Goal: Task Accomplishment & Management: Manage account settings

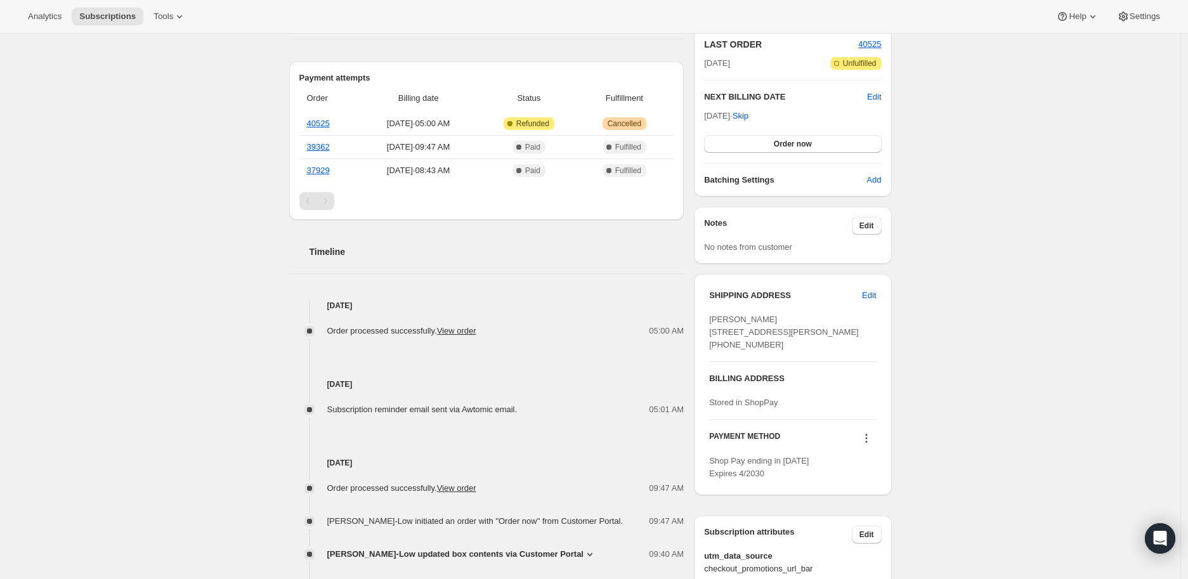
scroll to position [352, 0]
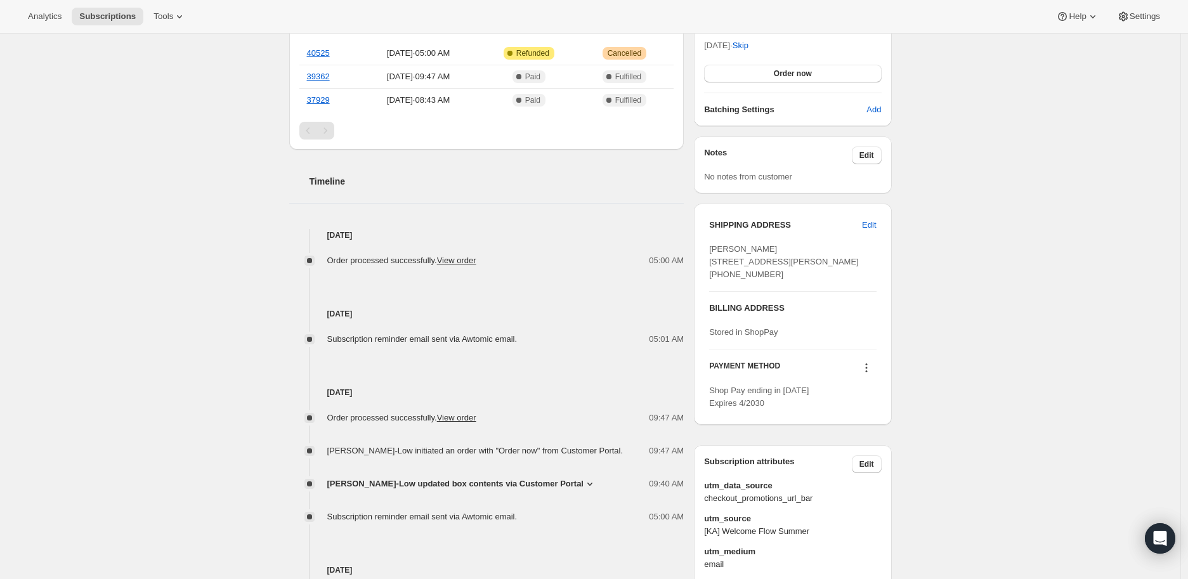
click at [587, 484] on icon at bounding box center [590, 484] width 13 height 13
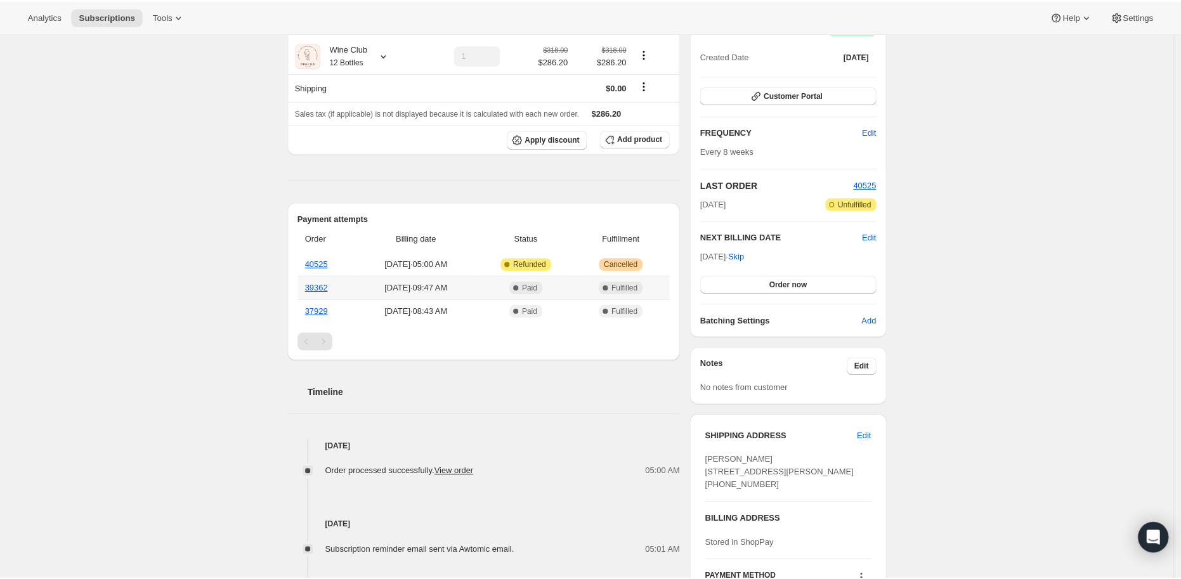
scroll to position [0, 0]
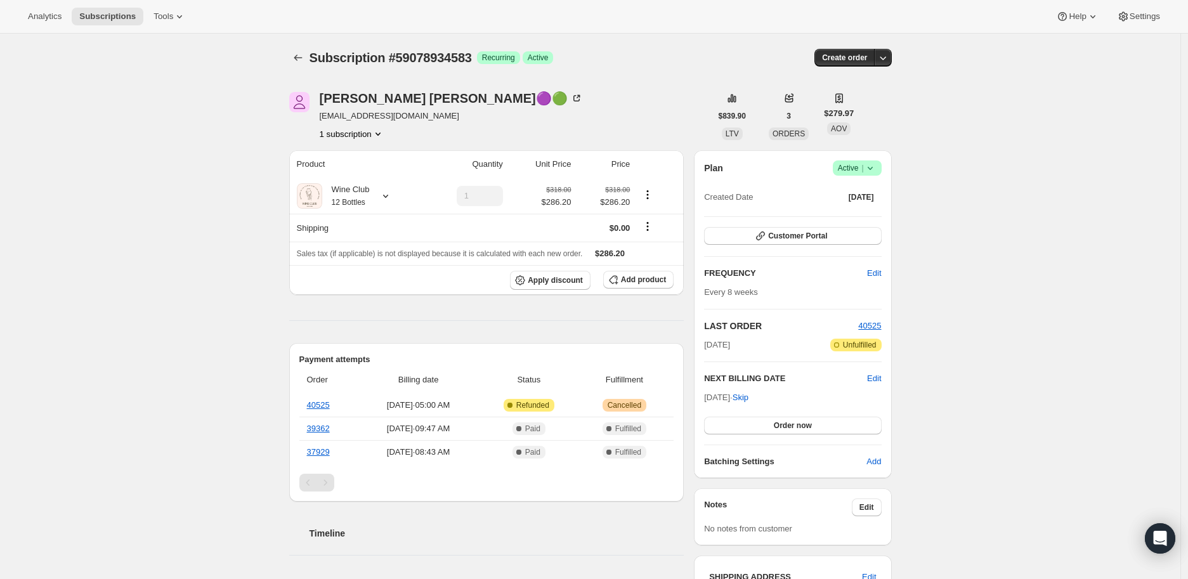
click at [872, 164] on icon at bounding box center [870, 168] width 13 height 13
click at [857, 213] on span "Cancel subscription" at bounding box center [861, 214] width 72 height 10
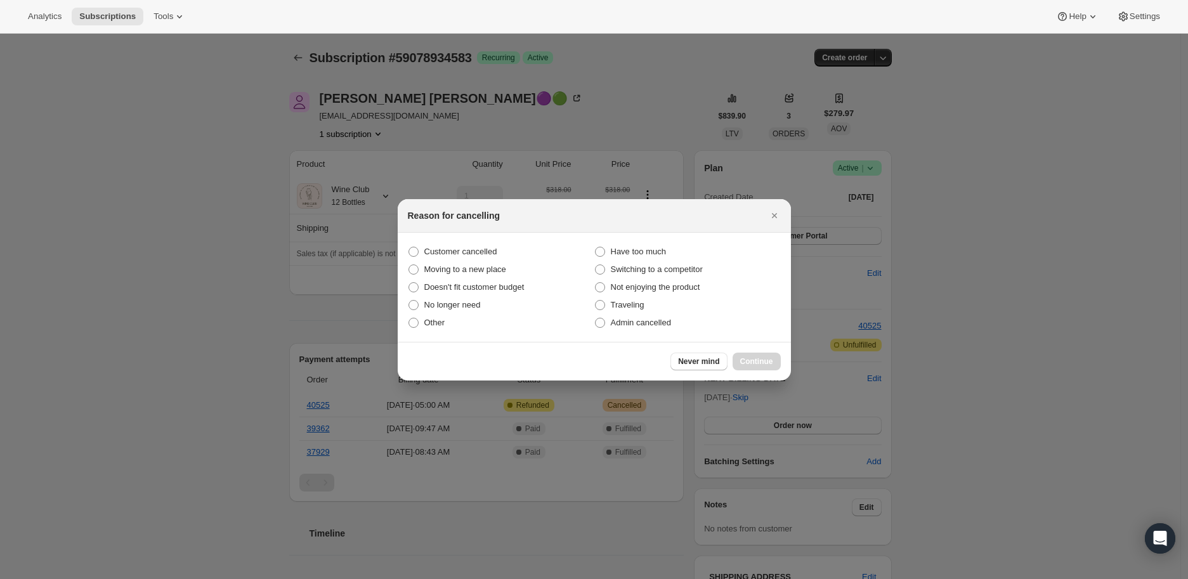
drag, startPoint x: 598, startPoint y: 321, endPoint x: 662, endPoint y: 336, distance: 65.9
click at [599, 321] on span ":rbl:" at bounding box center [600, 323] width 10 height 10
click at [596, 318] on input "Admin cancelled" at bounding box center [595, 318] width 1 height 1
radio input "true"
click at [746, 360] on span "Continue" at bounding box center [756, 362] width 33 height 10
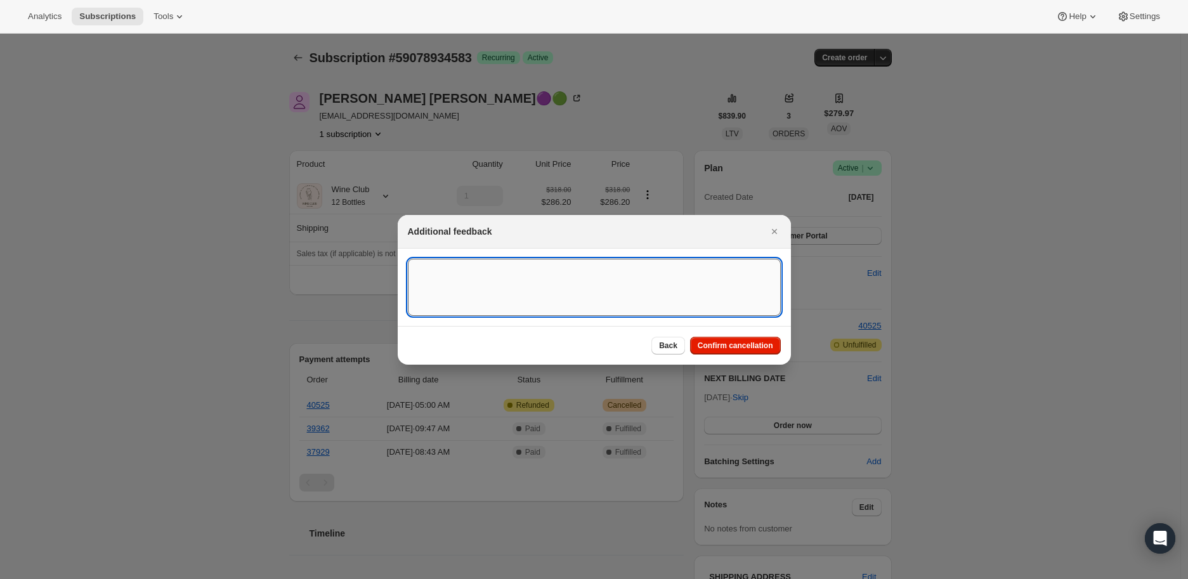
click at [446, 275] on textarea ":rbl:" at bounding box center [594, 287] width 373 height 57
paste textarea "Hi, please cancel this order. We canceled our subscription last month. Thank yo…"
type textarea "Hi, please cancel this order. We canceled our subscription last month. Thank yo…"
click at [736, 343] on span "Confirm cancellation" at bounding box center [735, 346] width 75 height 10
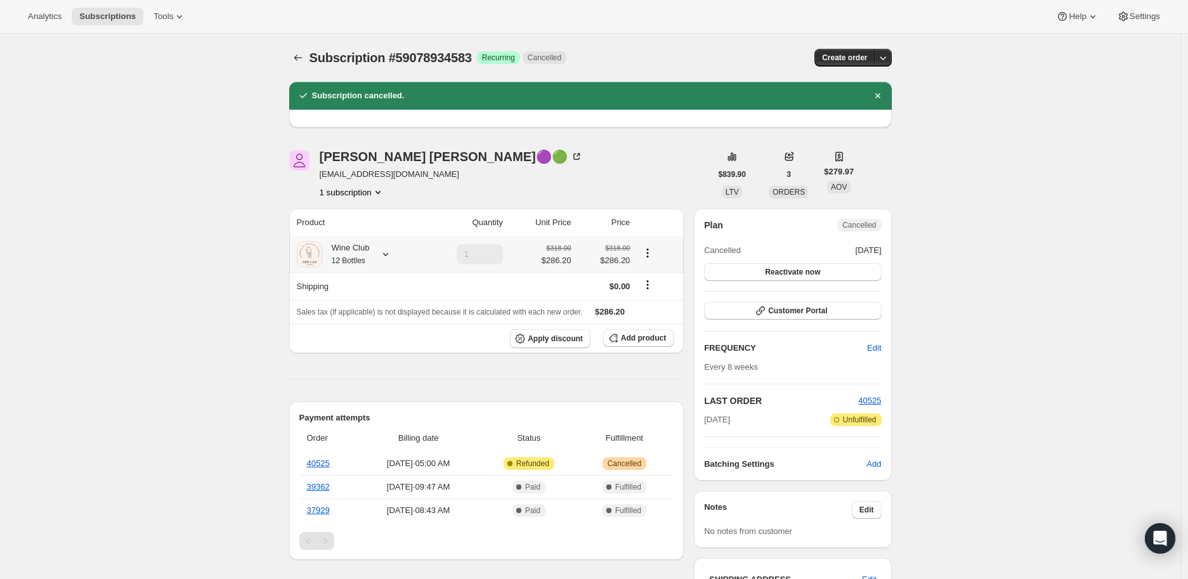
click at [391, 254] on icon at bounding box center [385, 254] width 13 height 13
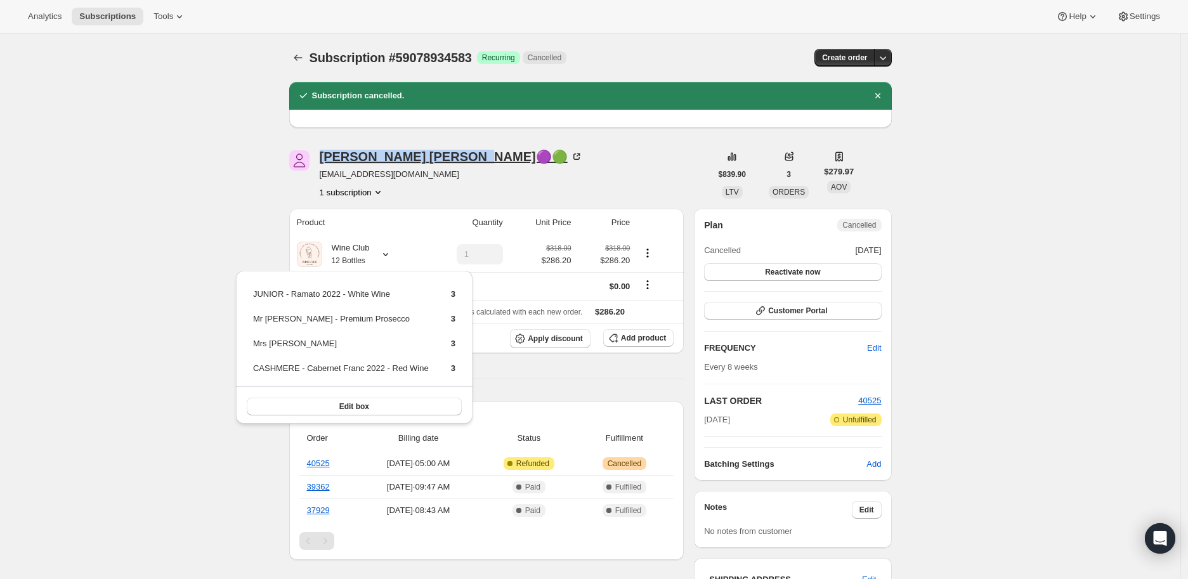
drag, startPoint x: 320, startPoint y: 157, endPoint x: 430, endPoint y: 159, distance: 109.8
click at [430, 159] on div "[PERSON_NAME]🟣🟢 [EMAIL_ADDRESS][DOMAIN_NAME] 1 subscription" at bounding box center [500, 174] width 422 height 48
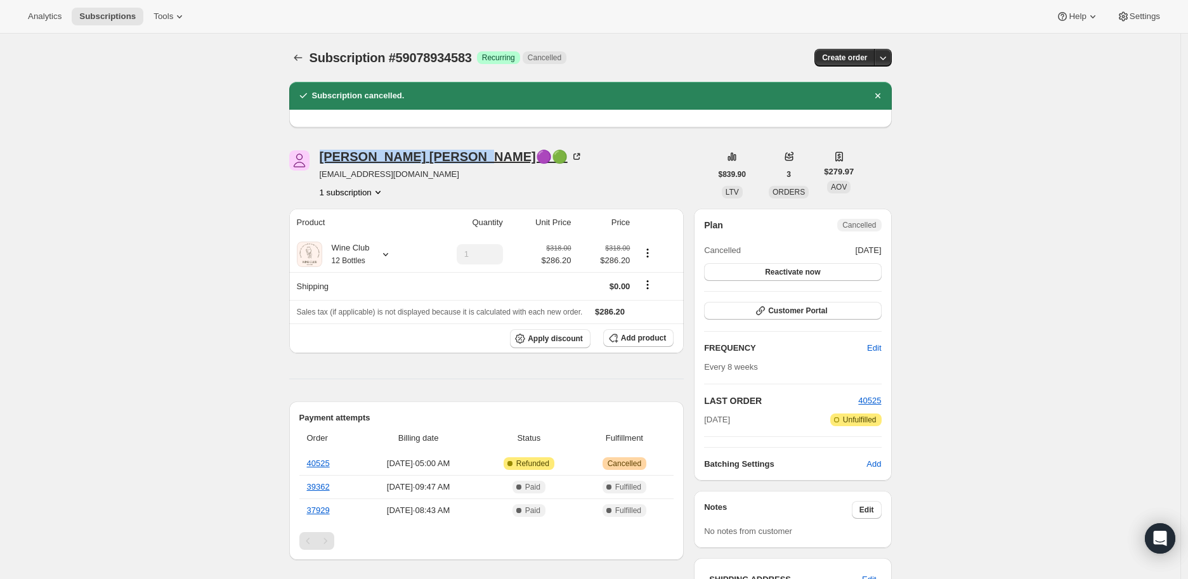
copy div "[PERSON_NAME]"
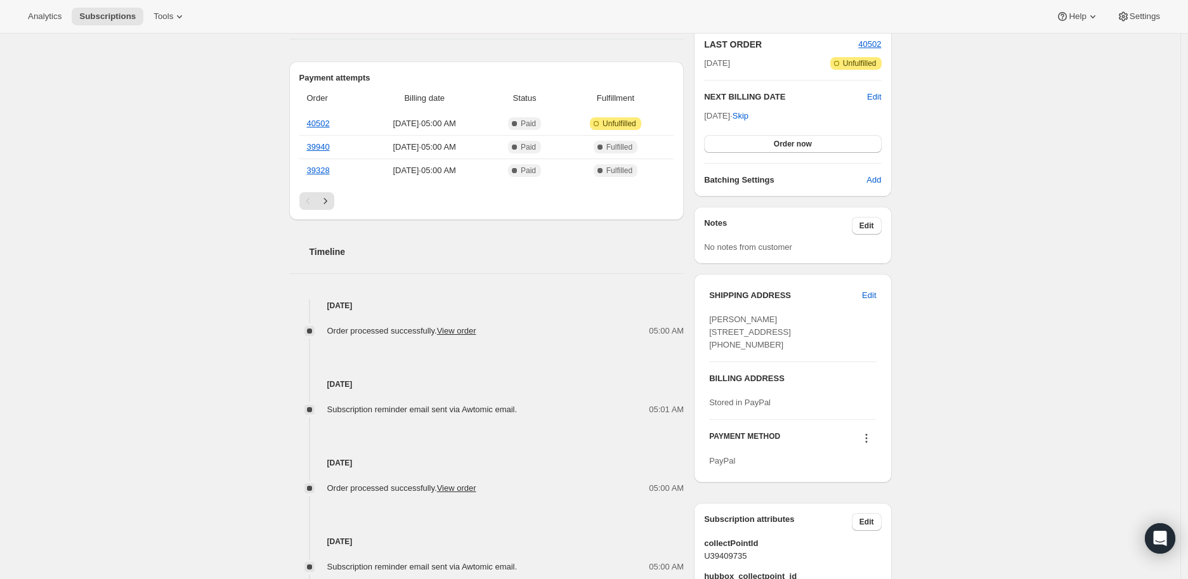
scroll to position [422, 0]
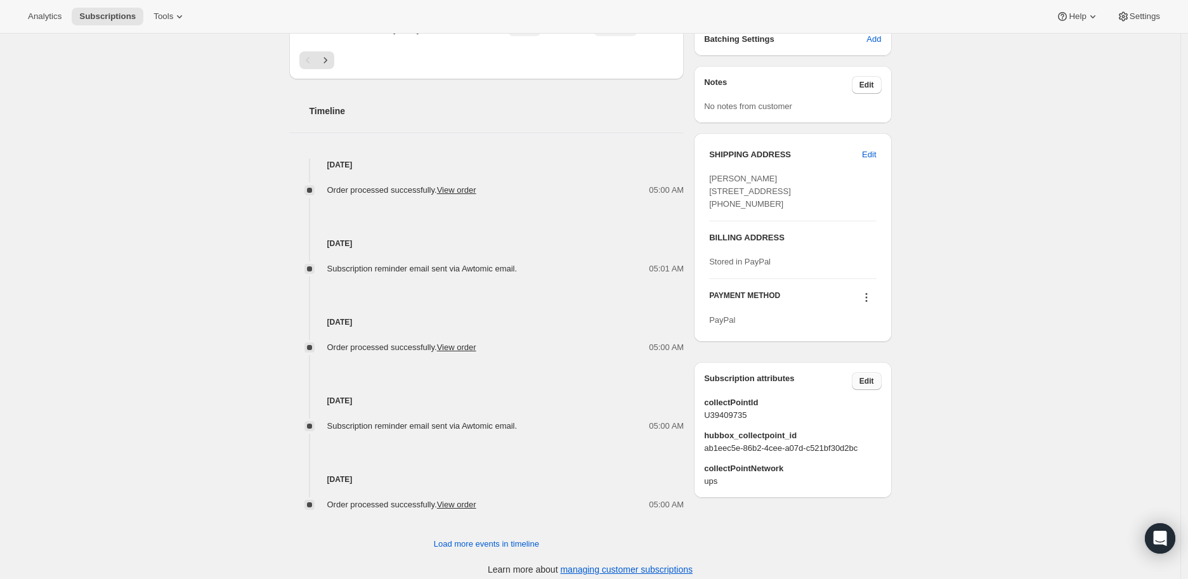
click at [879, 390] on button "Edit" at bounding box center [867, 381] width 30 height 18
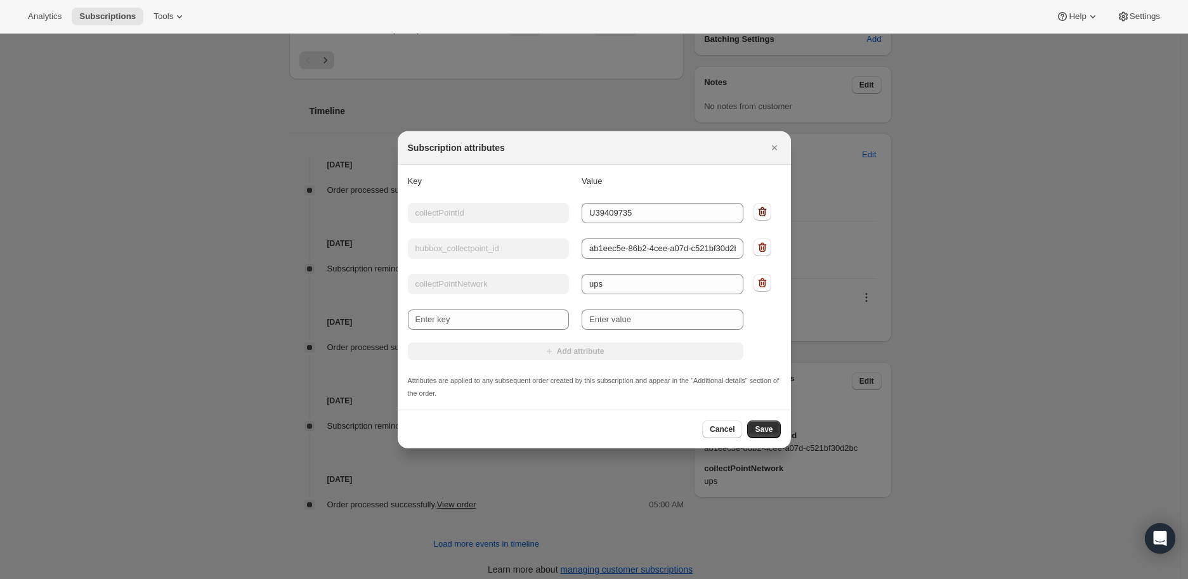
click at [759, 210] on icon ":rce:" at bounding box center [762, 212] width 13 height 13
type input "hubbox_collectpoint_id"
type input "ab1eec5e-86b2-4cee-a07d-c521bf30d2bc"
type input "collectPointNetwork"
type input "ups"
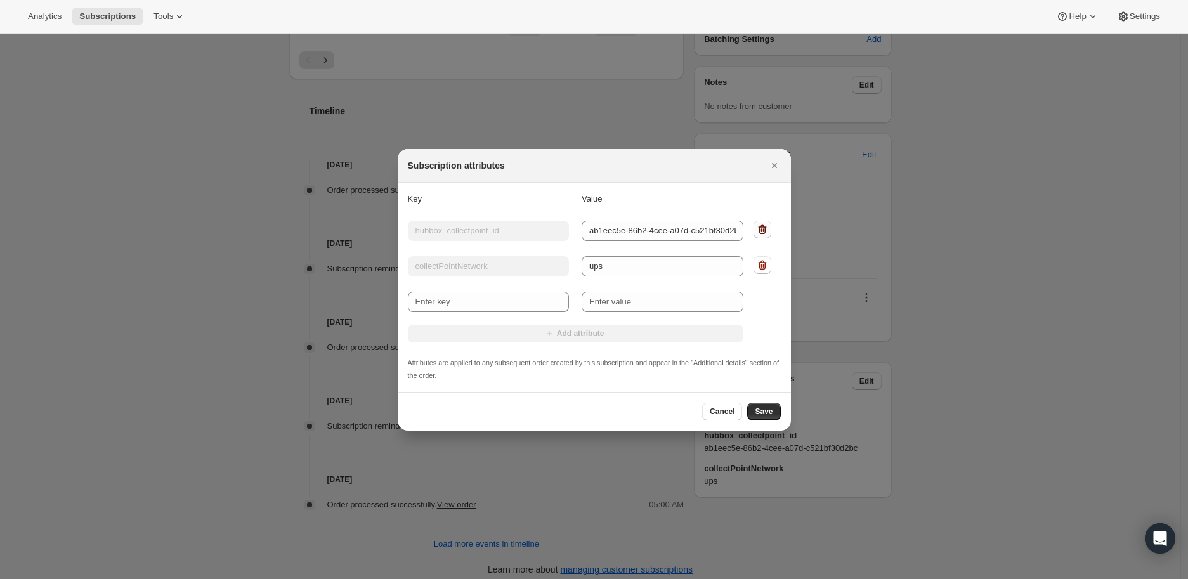
click at [763, 228] on icon ":rce:" at bounding box center [762, 229] width 13 height 13
type input "collectPointNetwork"
type input "ups"
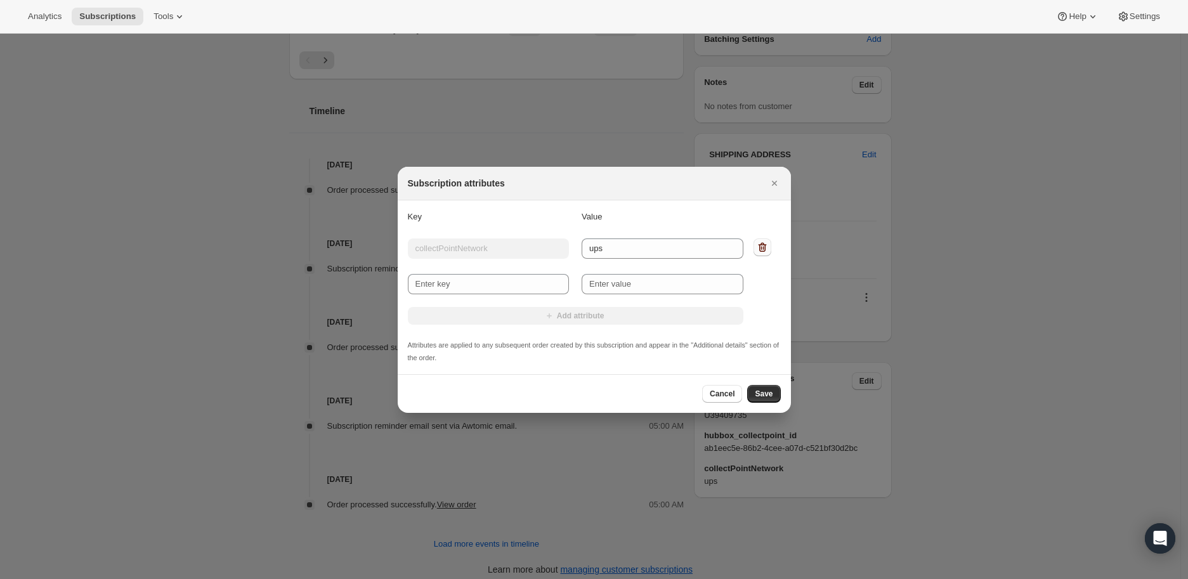
click at [763, 248] on icon ":rce:" at bounding box center [762, 248] width 1 height 4
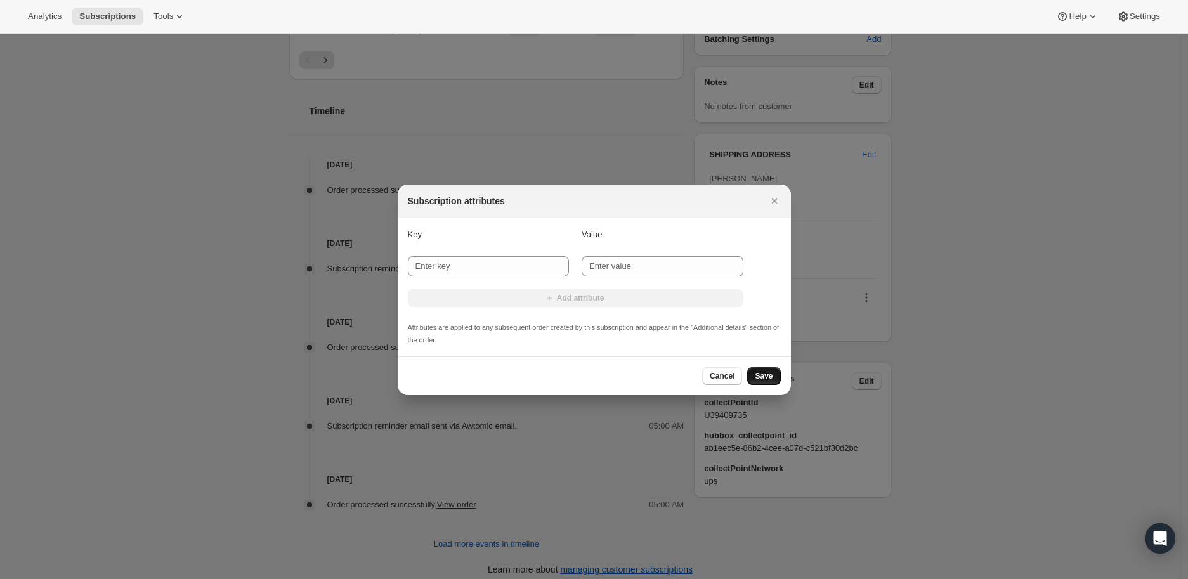
click at [759, 376] on span "Save" at bounding box center [764, 376] width 18 height 10
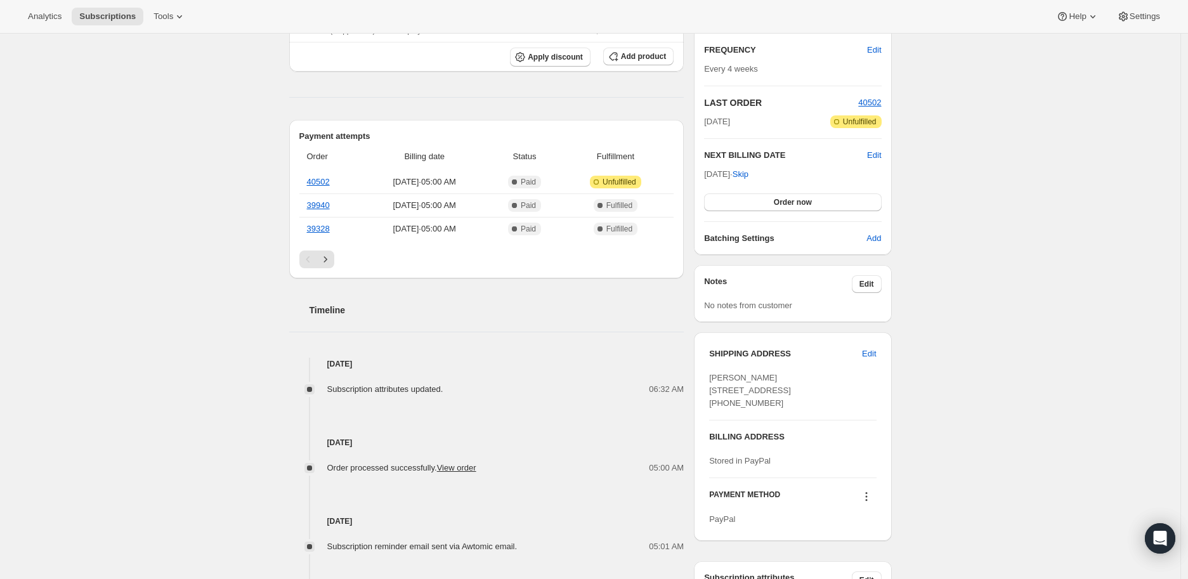
scroll to position [141, 0]
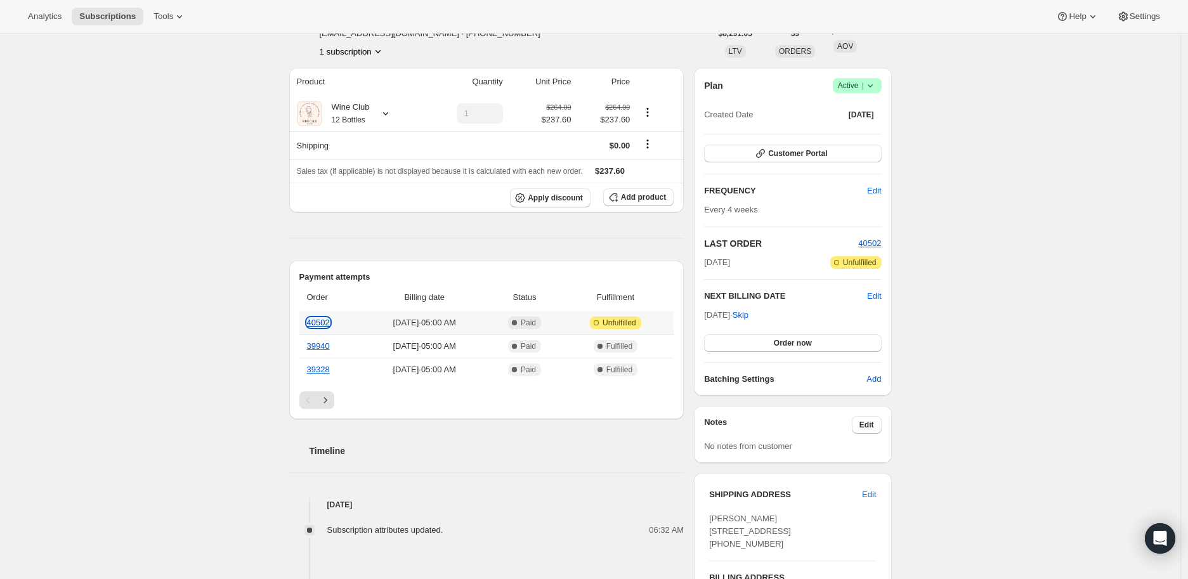
click at [320, 318] on link "40502" at bounding box center [318, 323] width 23 height 10
